Goal: Task Accomplishment & Management: Use online tool/utility

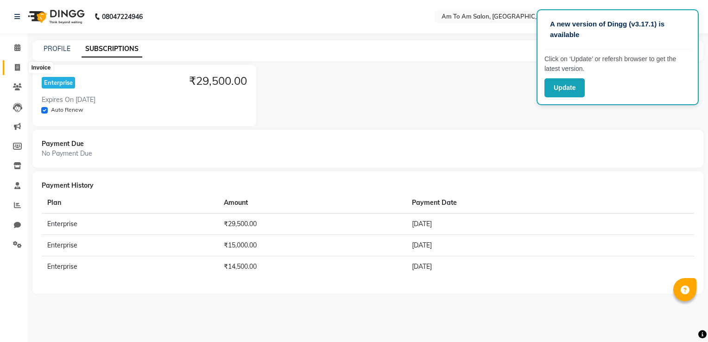
drag, startPoint x: 0, startPoint y: 0, endPoint x: 17, endPoint y: 67, distance: 68.8
click at [17, 67] on icon at bounding box center [17, 67] width 5 height 7
select select "service"
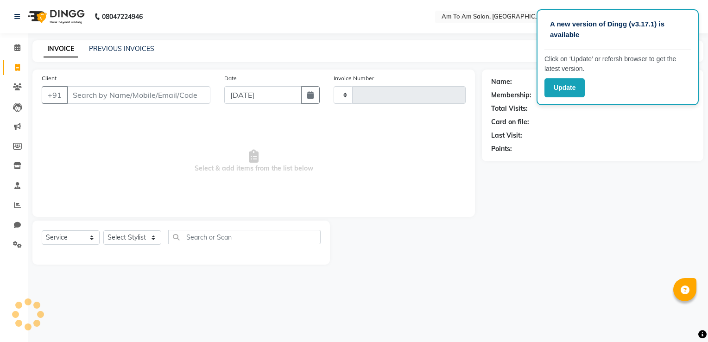
type input "0830"
select select "6661"
click at [15, 46] on icon at bounding box center [17, 47] width 6 height 7
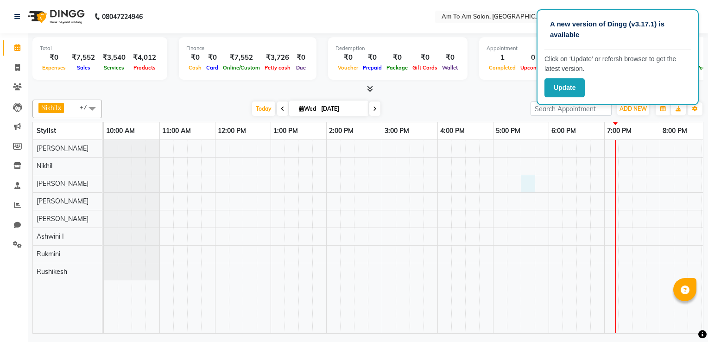
click at [528, 188] on div at bounding box center [493, 236] width 778 height 193
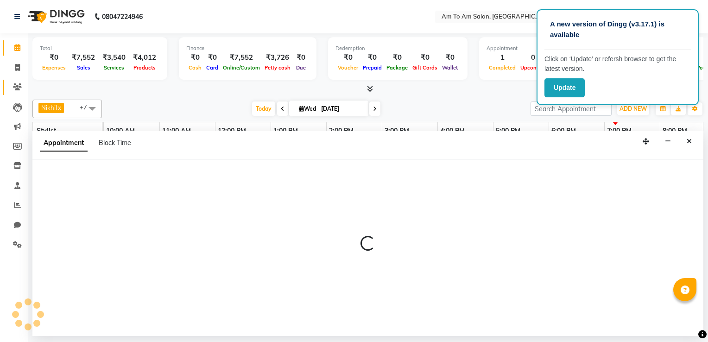
select select "51667"
select select "1050"
select select "tentative"
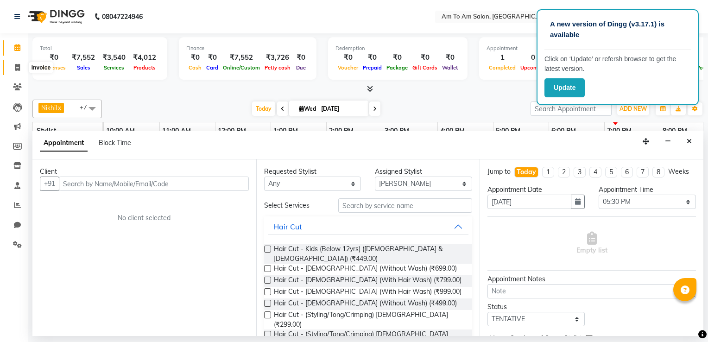
click at [13, 63] on span at bounding box center [17, 68] width 16 height 11
select select "6661"
select select "service"
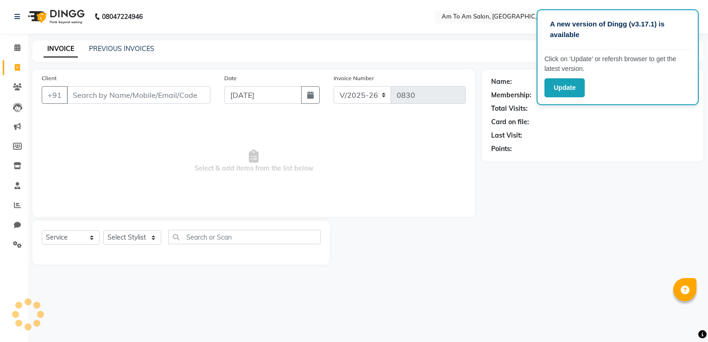
select select "51659"
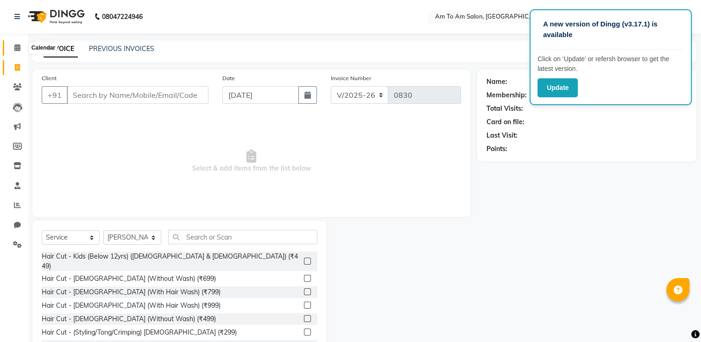
click at [14, 47] on icon at bounding box center [17, 47] width 6 height 7
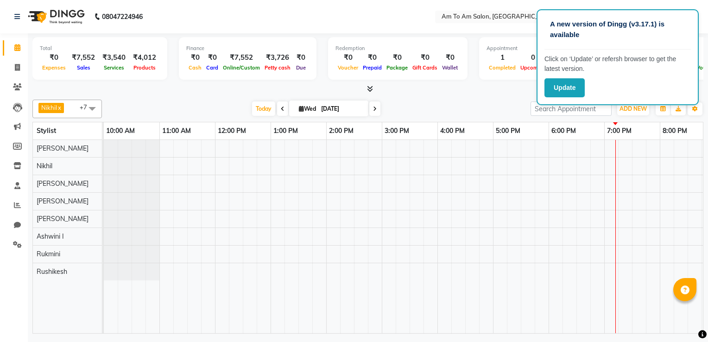
click at [527, 189] on div at bounding box center [493, 236] width 778 height 193
select select "51667"
select select "tentative"
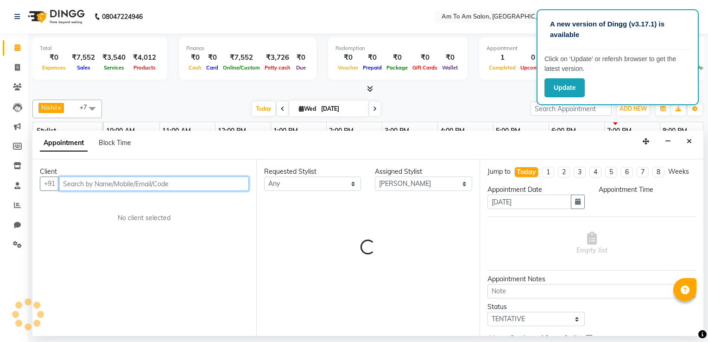
select select "1050"
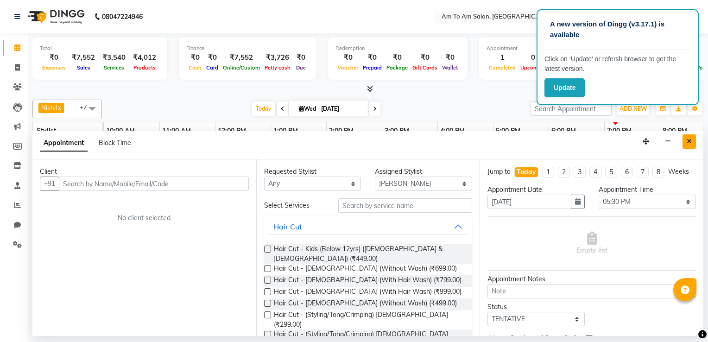
click at [688, 142] on icon "Close" at bounding box center [689, 141] width 5 height 6
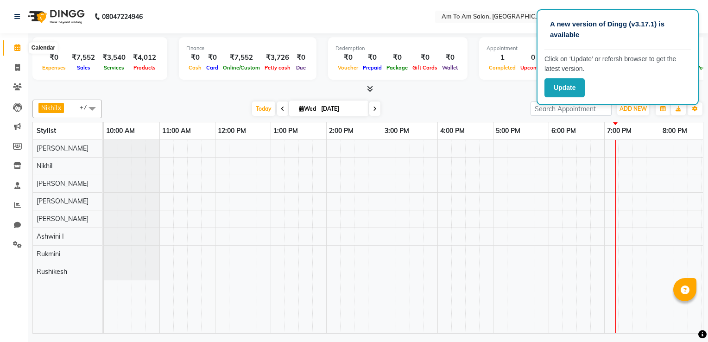
click at [17, 49] on icon at bounding box center [17, 47] width 6 height 7
